Goal: Manage account settings

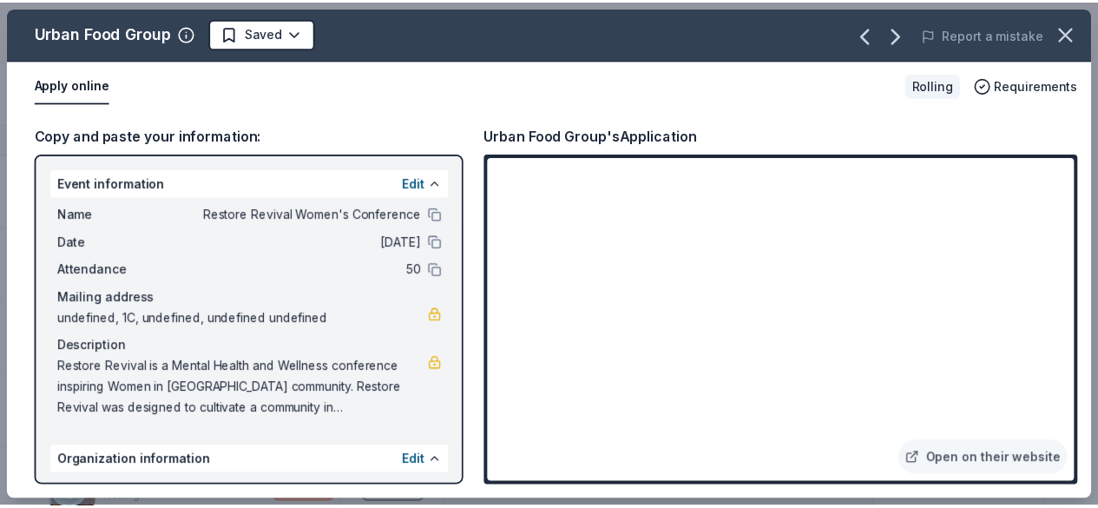
scroll to position [142, 0]
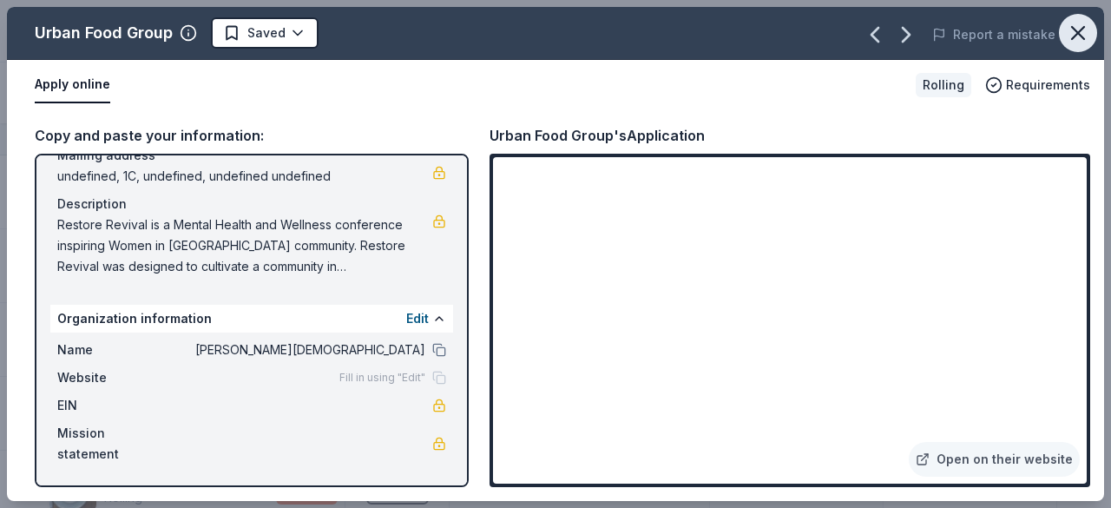
click at [1082, 37] on icon "button" at bounding box center [1078, 33] width 24 height 24
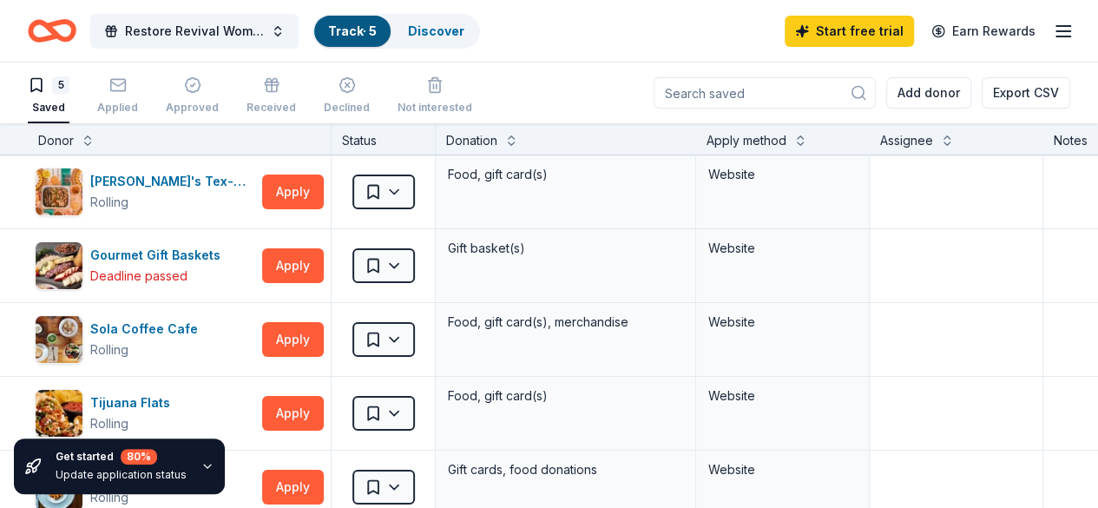
click at [1053, 39] on icon "button" at bounding box center [1063, 31] width 21 height 21
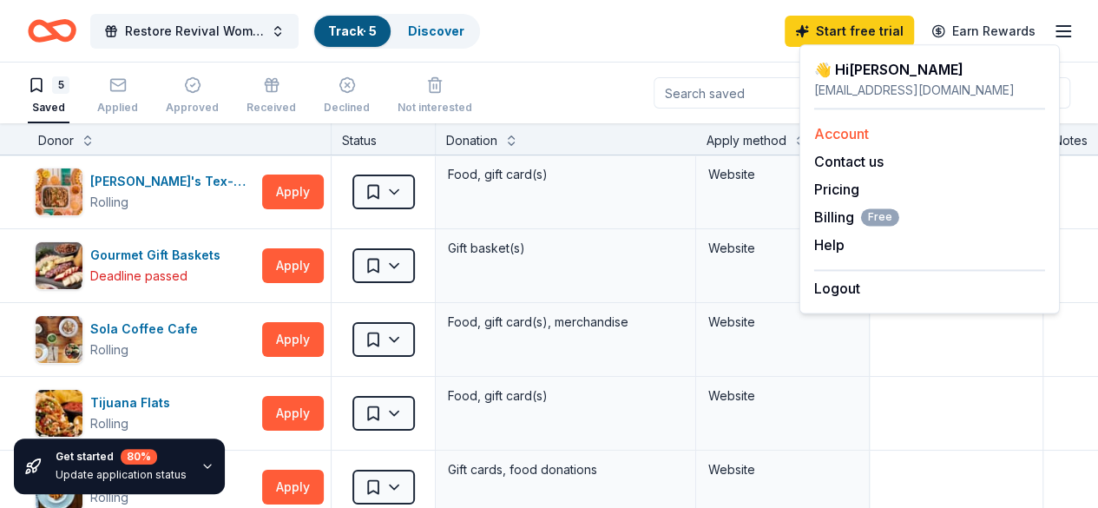
click at [864, 142] on link "Account" at bounding box center [841, 133] width 55 height 17
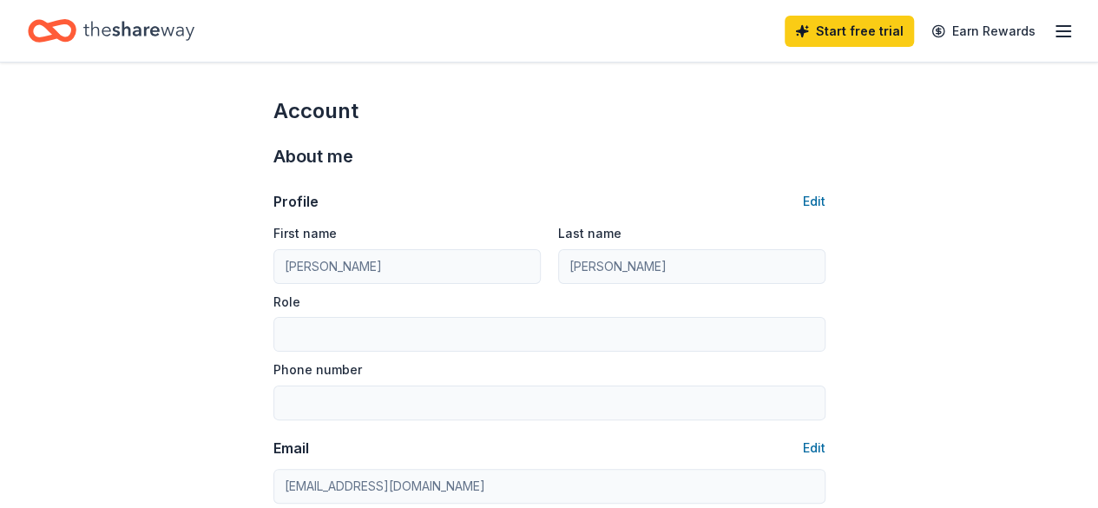
click at [179, 35] on icon "Home" at bounding box center [138, 30] width 111 height 19
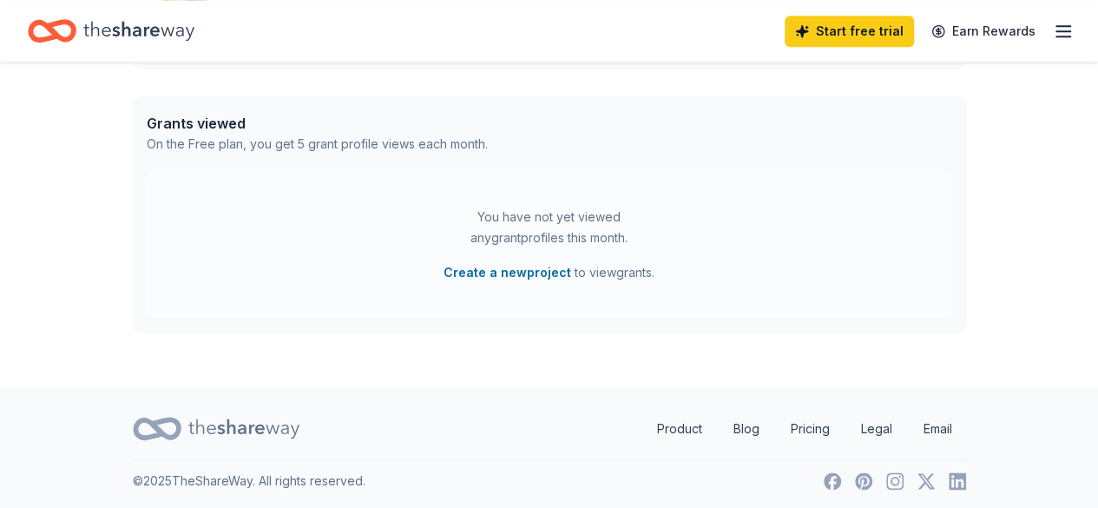
scroll to position [896, 0]
drag, startPoint x: 662, startPoint y: 121, endPoint x: 641, endPoint y: 52, distance: 71.9
